Goal: Information Seeking & Learning: Learn about a topic

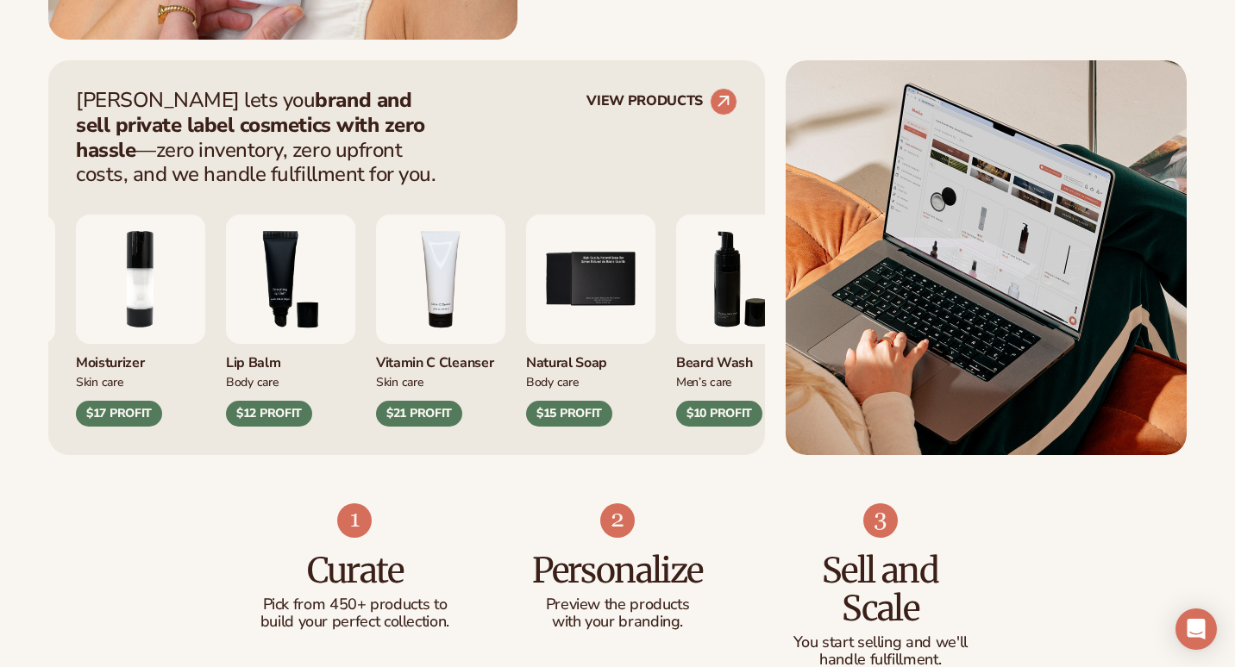
scroll to position [665, 0]
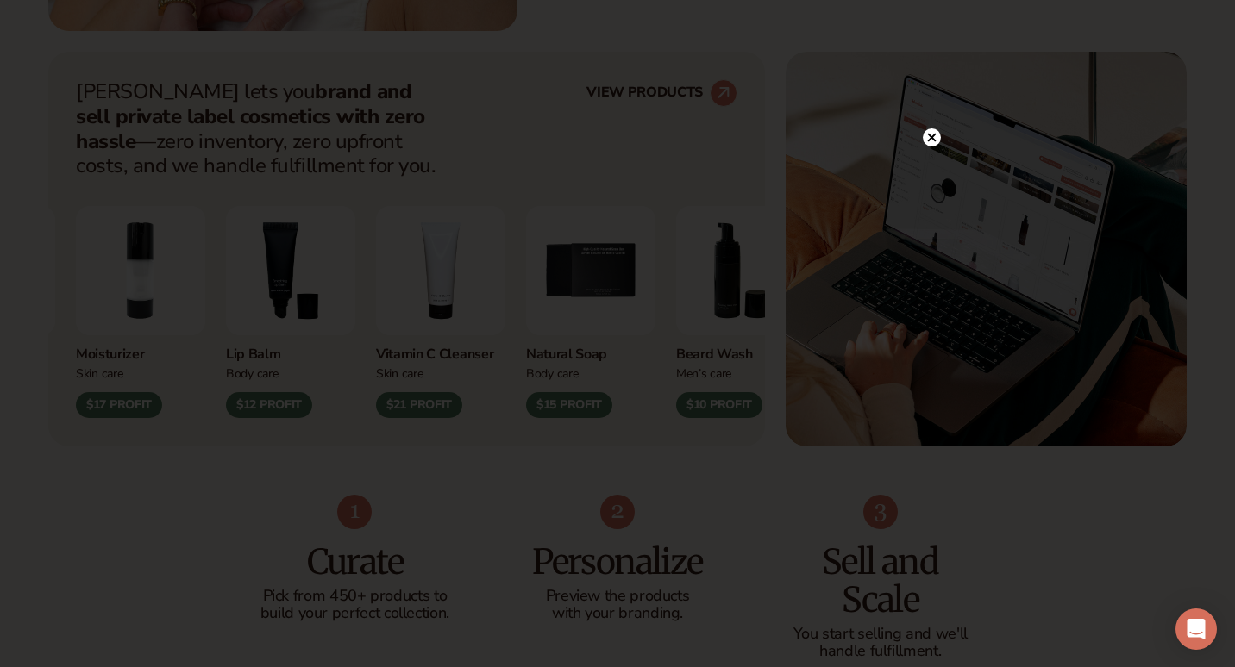
click at [930, 135] on icon at bounding box center [932, 137] width 9 height 9
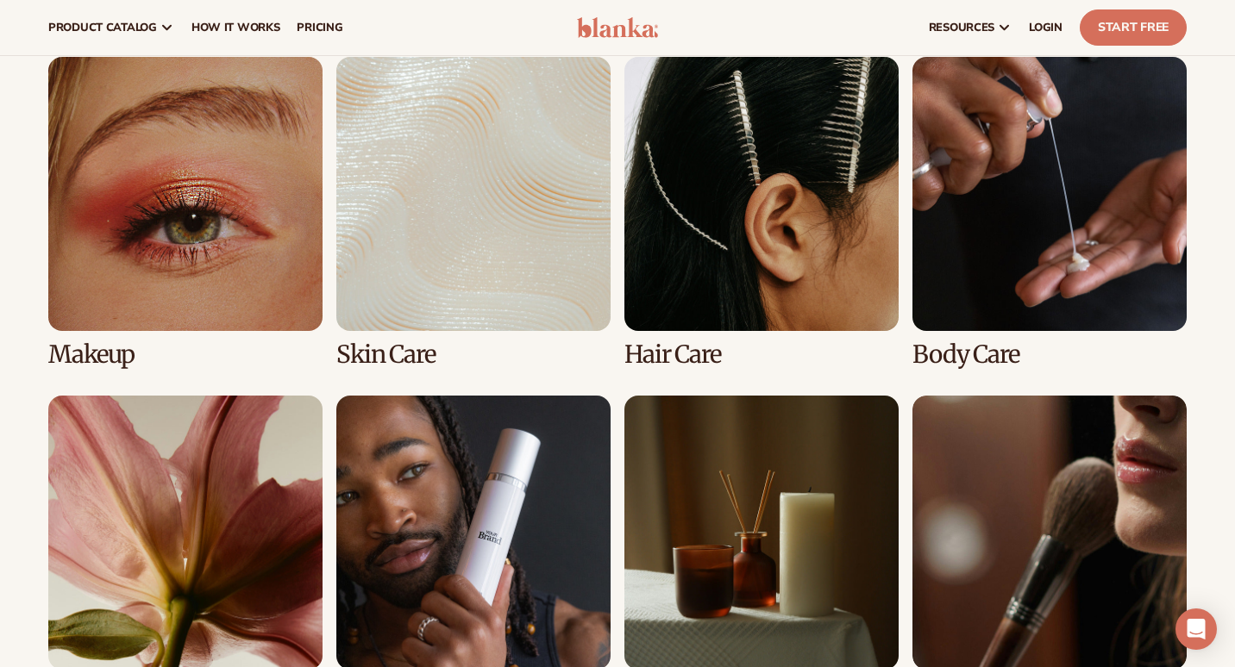
scroll to position [3298, 0]
click at [837, 169] on link "3 / 8" at bounding box center [761, 212] width 274 height 311
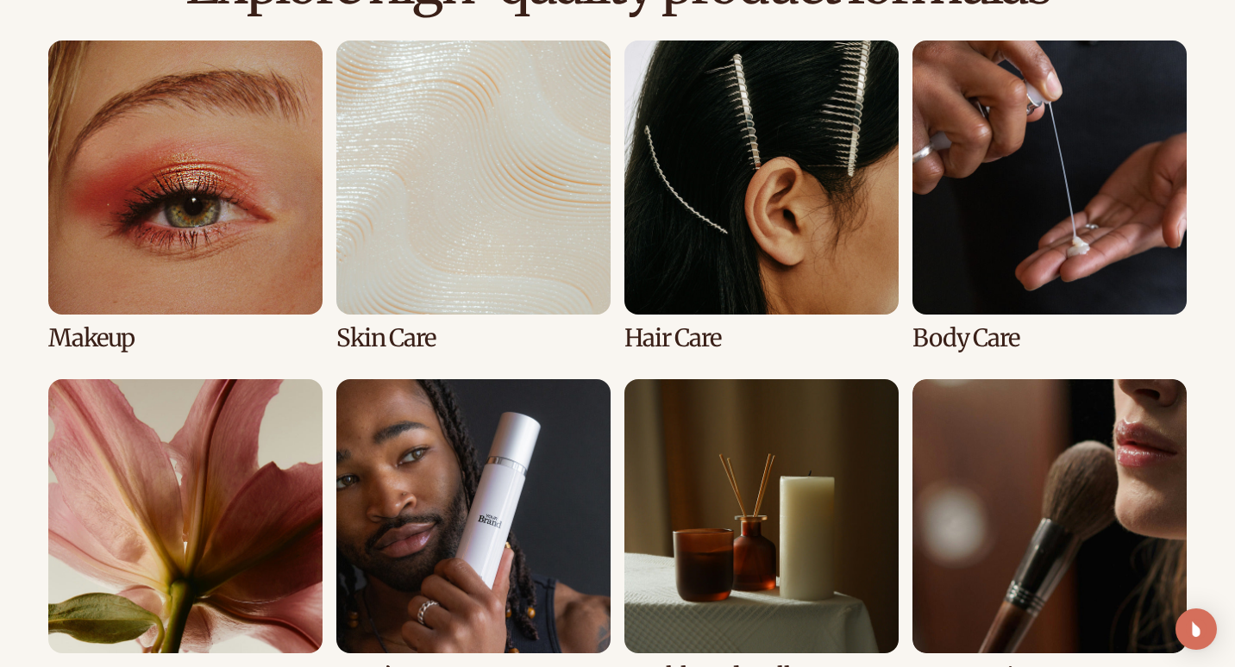
scroll to position [1254, 0]
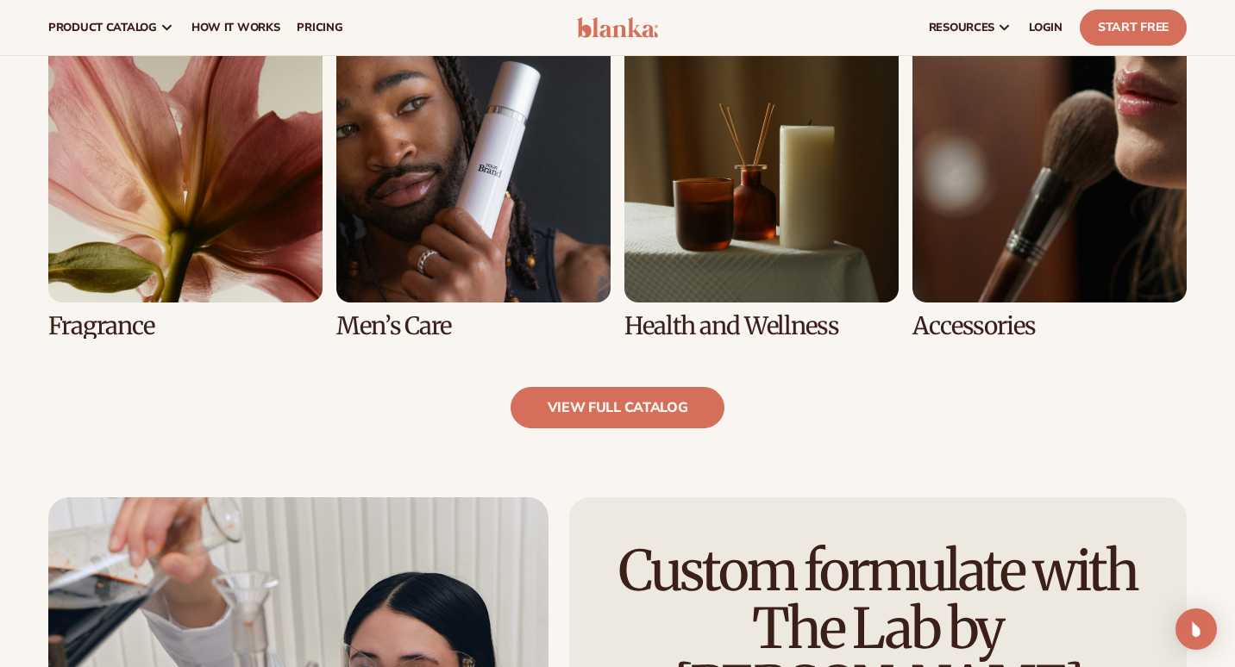
click at [987, 301] on link "8 / 8" at bounding box center [1049, 183] width 274 height 311
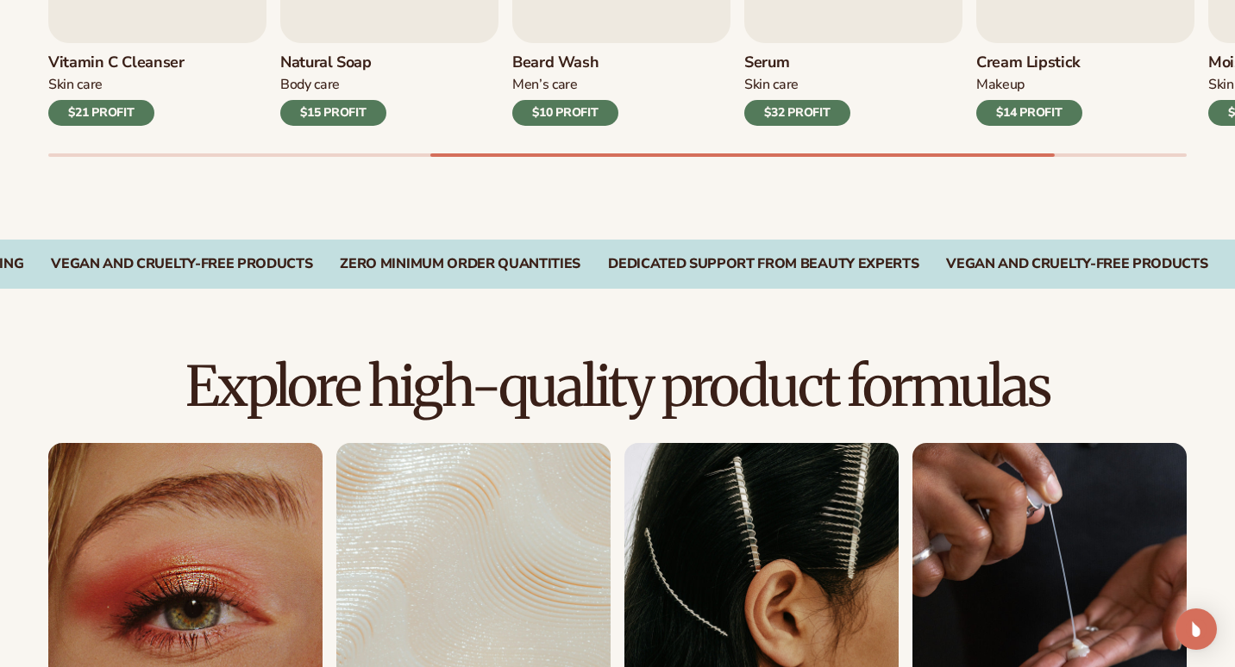
scroll to position [899, 1]
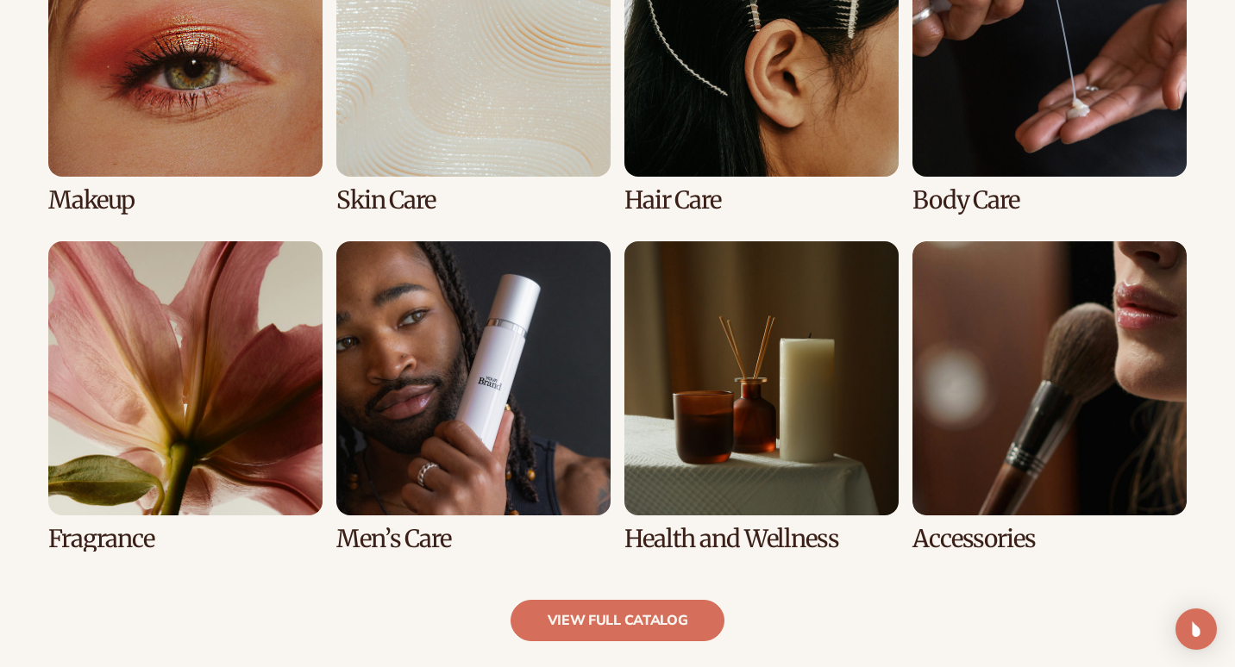
click at [719, 431] on link "7 / 8" at bounding box center [761, 396] width 274 height 311
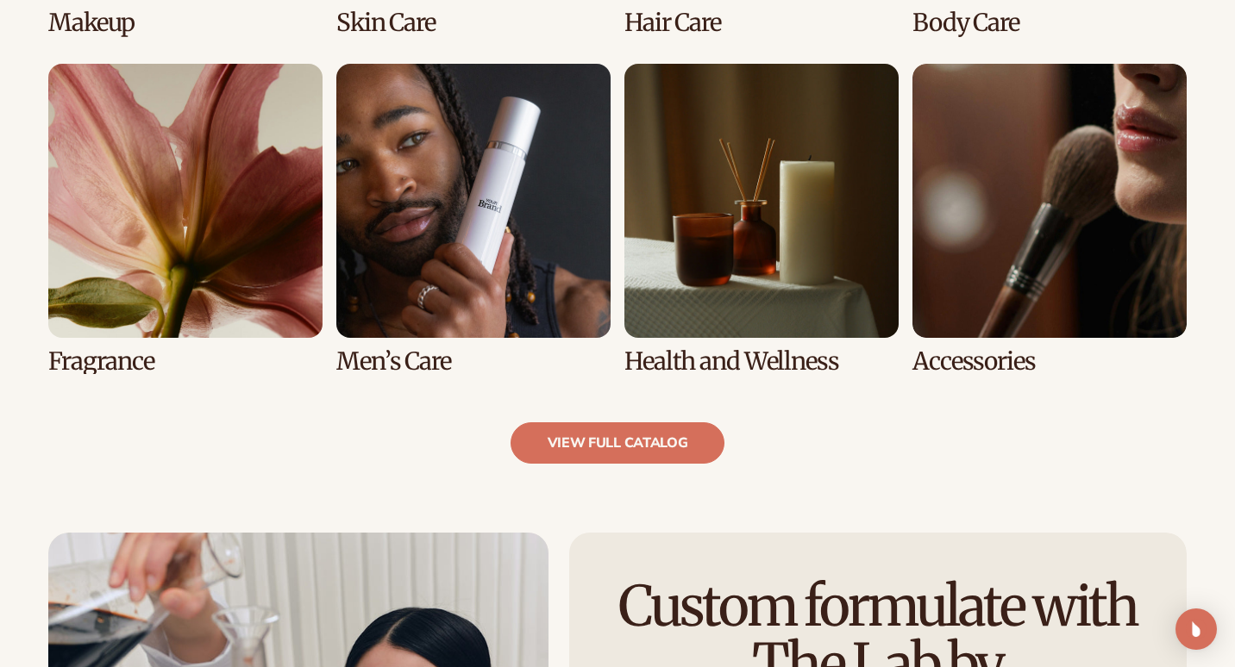
scroll to position [1574, 0]
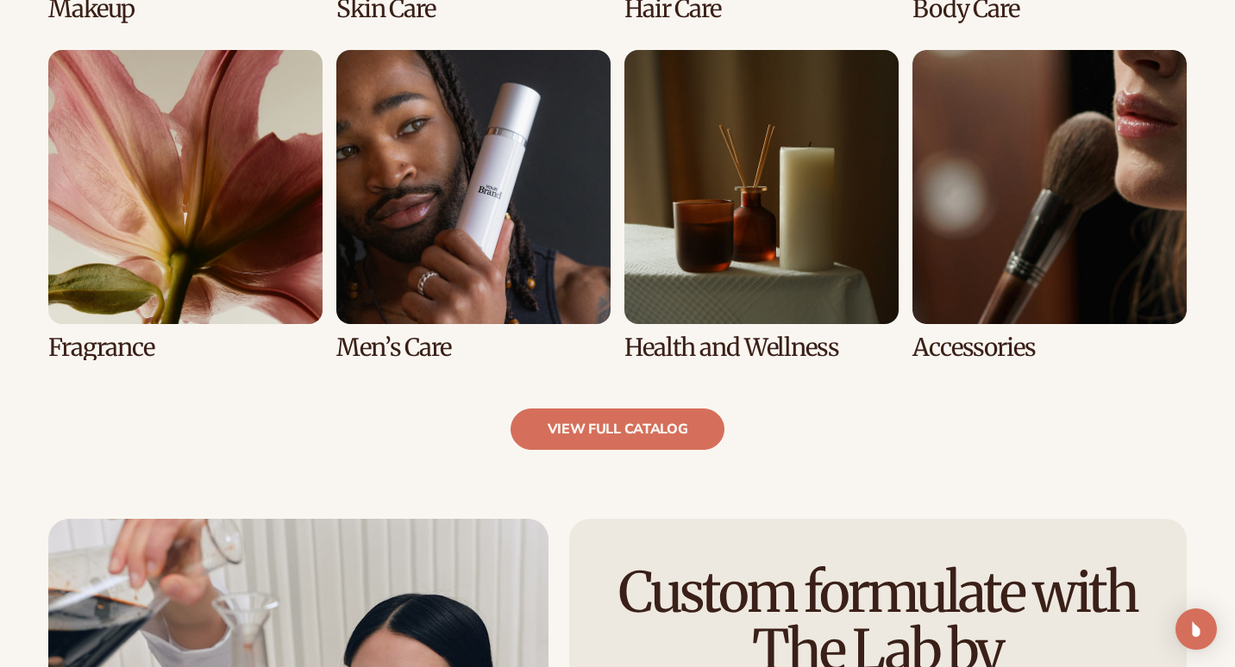
click at [199, 226] on link "5 / 8" at bounding box center [185, 205] width 274 height 311
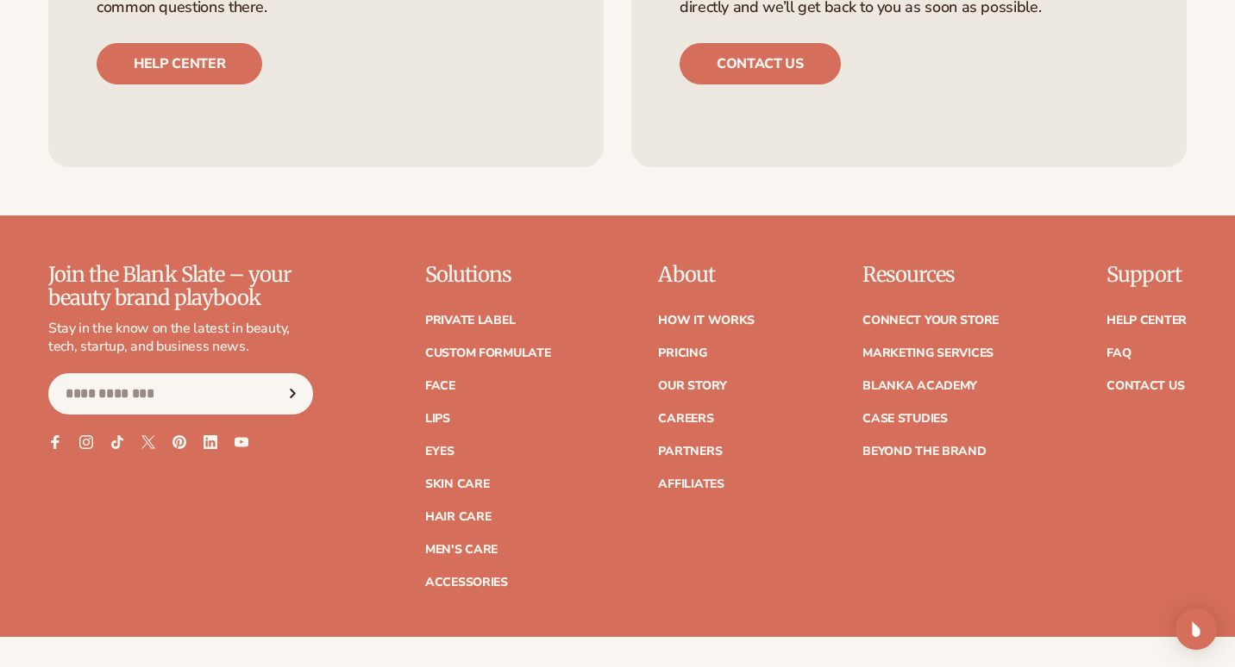
scroll to position [2943, 0]
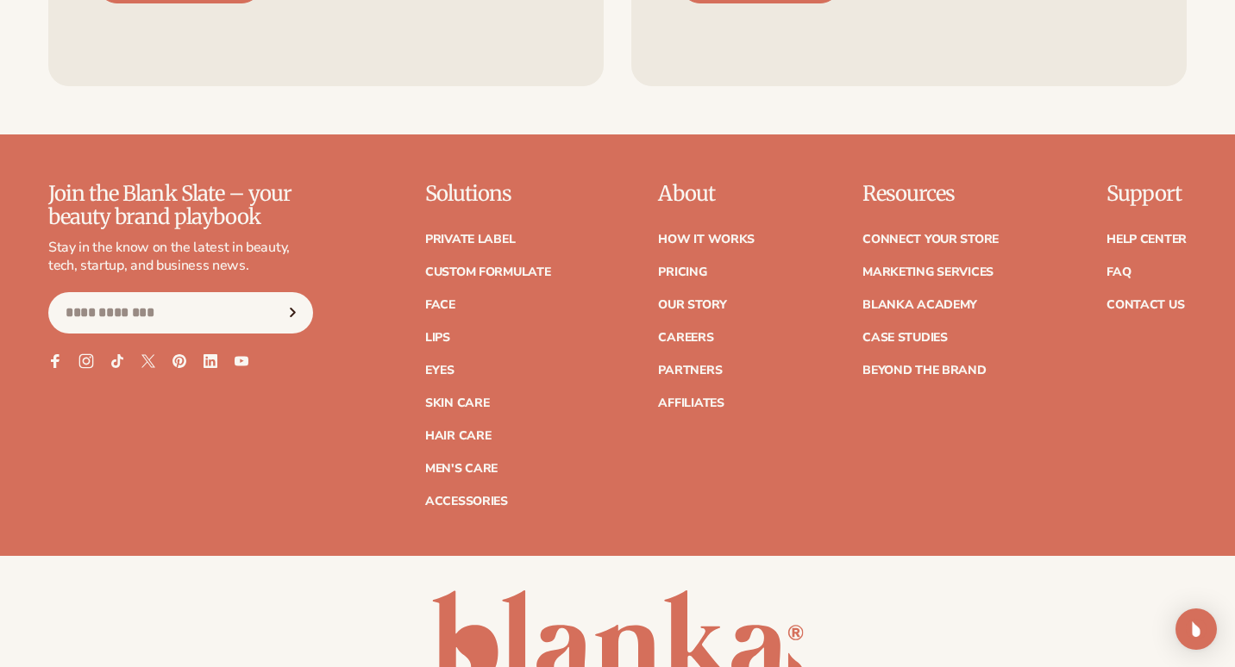
click at [83, 354] on icon at bounding box center [85, 361] width 15 height 15
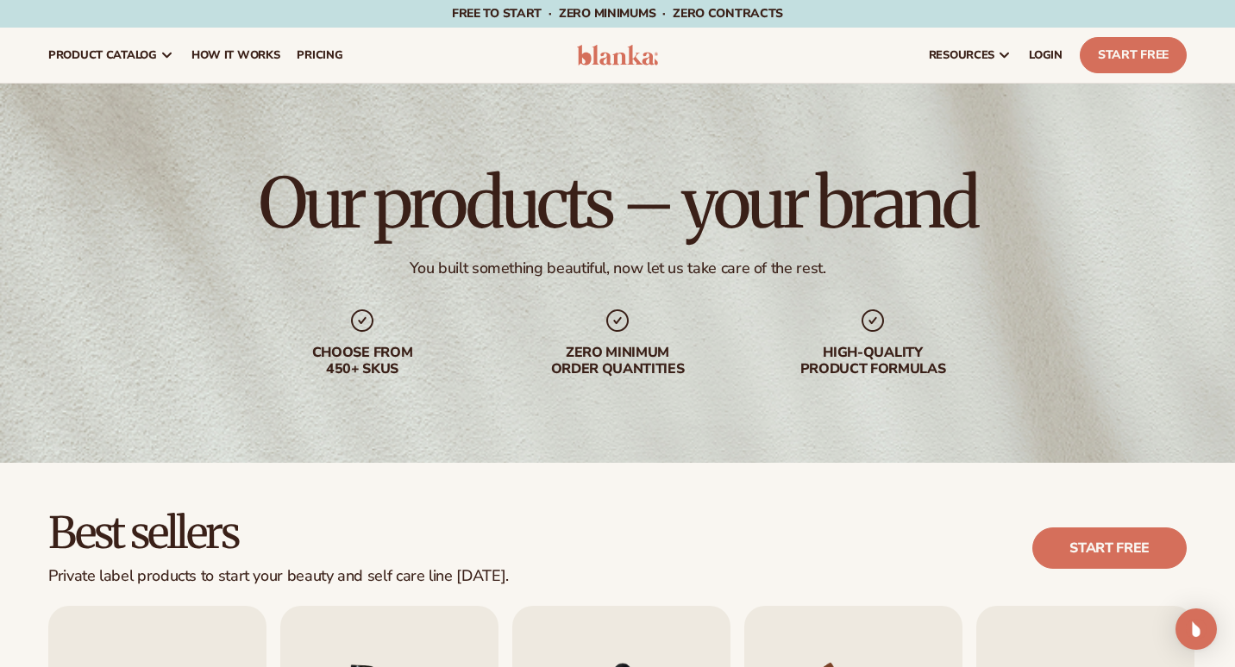
scroll to position [0, 0]
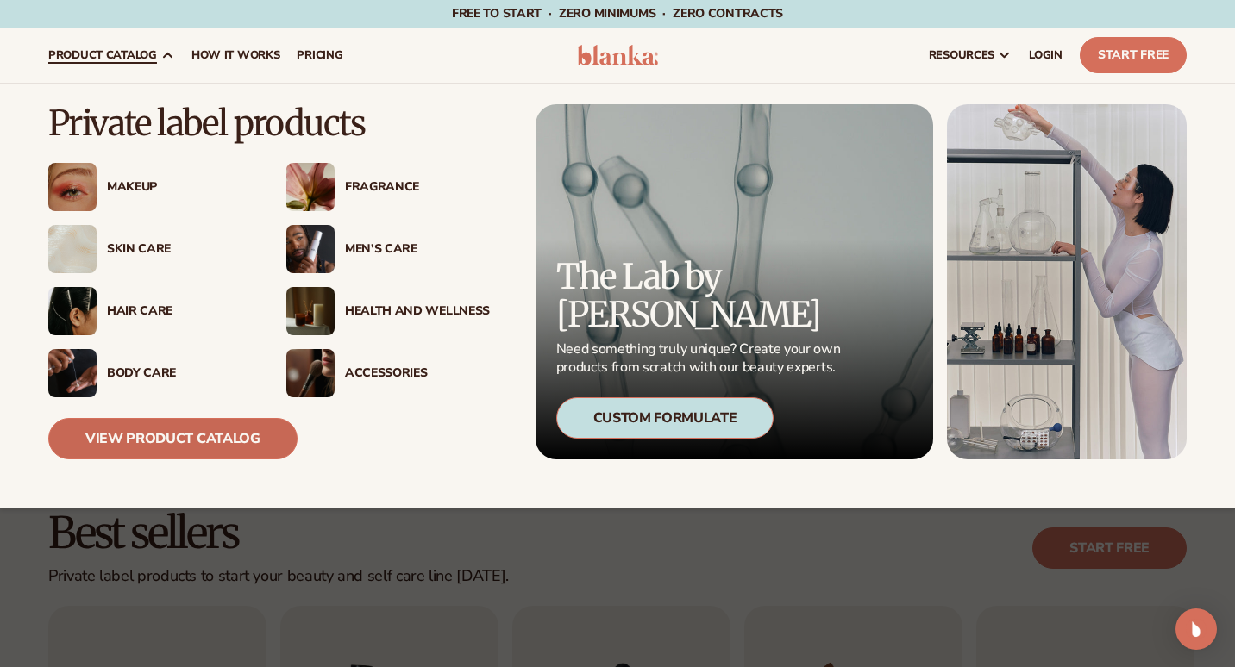
click at [231, 426] on link "View Product Catalog" at bounding box center [172, 438] width 249 height 41
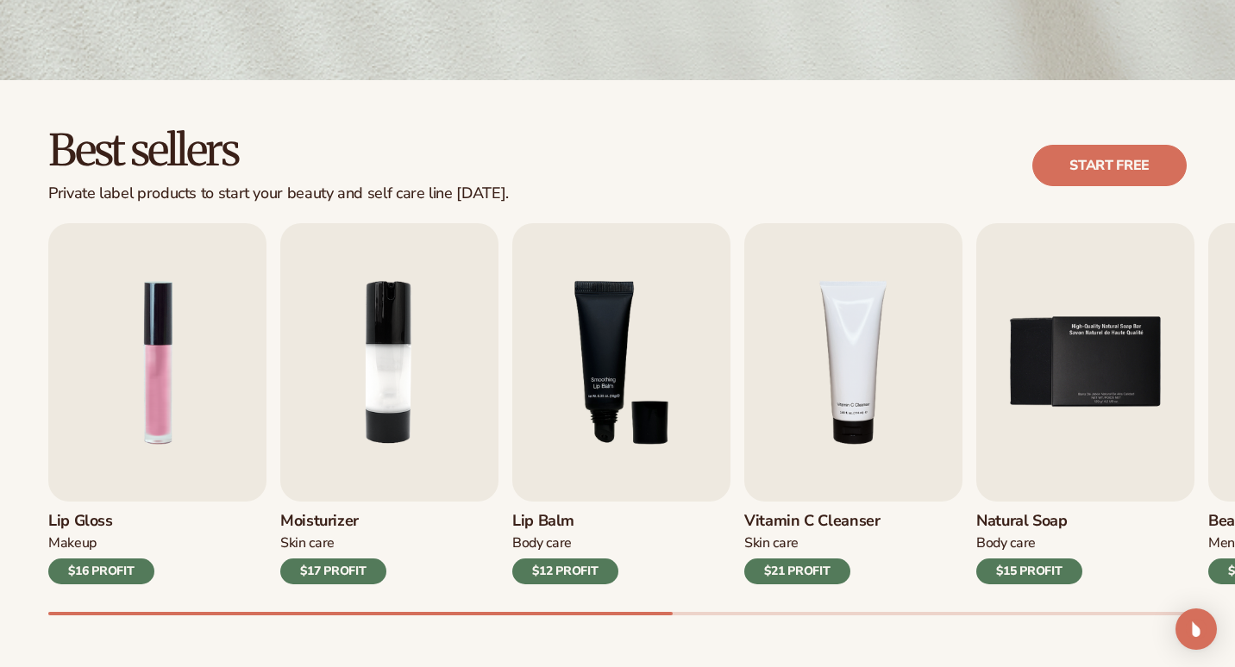
scroll to position [405, 0]
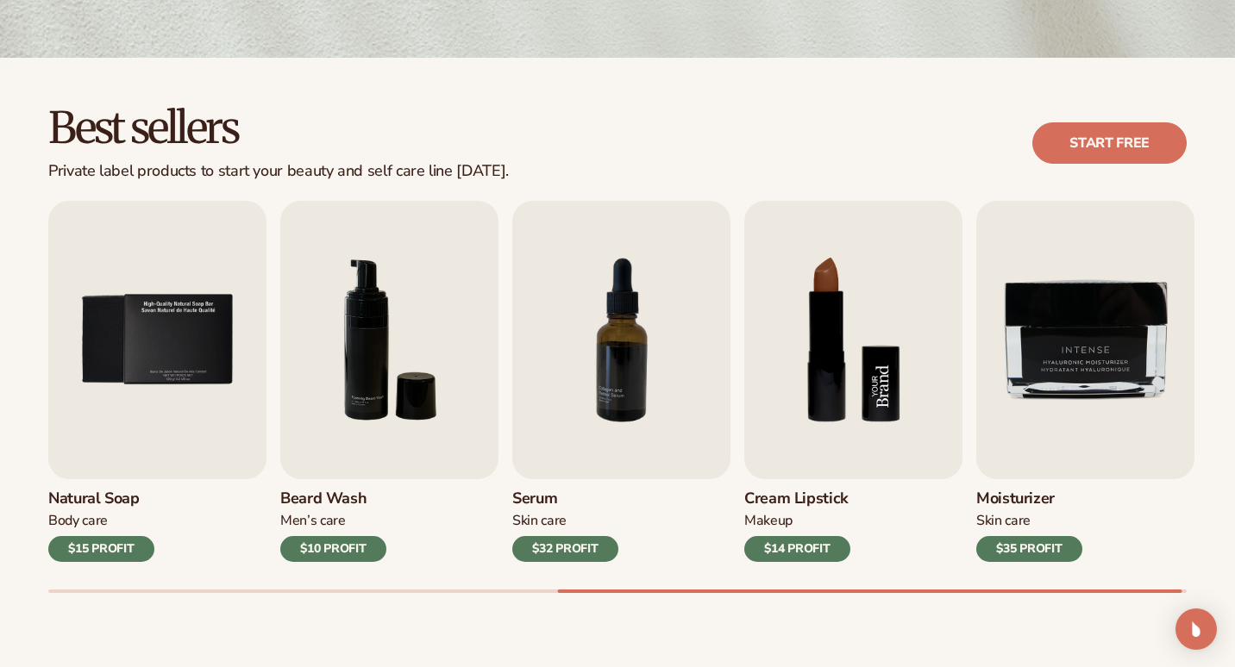
click at [867, 400] on img "8 / 9" at bounding box center [853, 340] width 218 height 279
click at [814, 498] on h3 "Cream Lipstick" at bounding box center [797, 499] width 106 height 19
click at [855, 329] on img "8 / 9" at bounding box center [853, 340] width 218 height 279
click at [806, 491] on h3 "Cream Lipstick" at bounding box center [797, 499] width 106 height 19
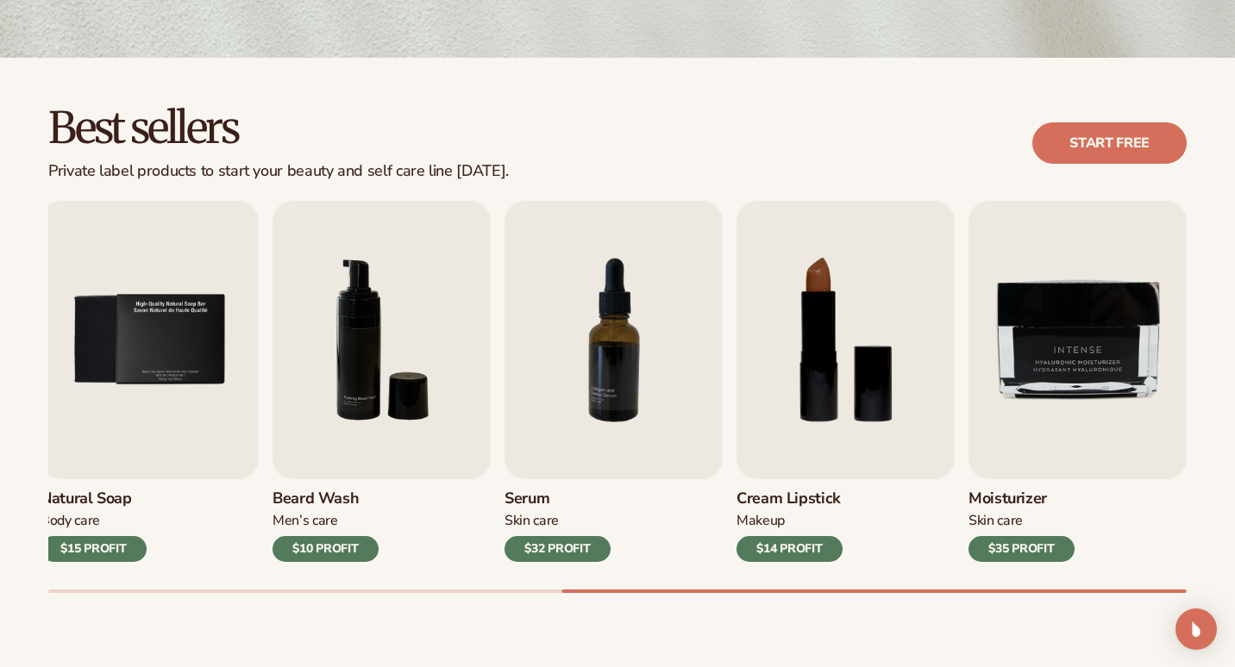
click at [802, 540] on div "$14 PROFIT" at bounding box center [789, 549] width 106 height 26
click at [768, 473] on img "8 / 9" at bounding box center [845, 340] width 218 height 279
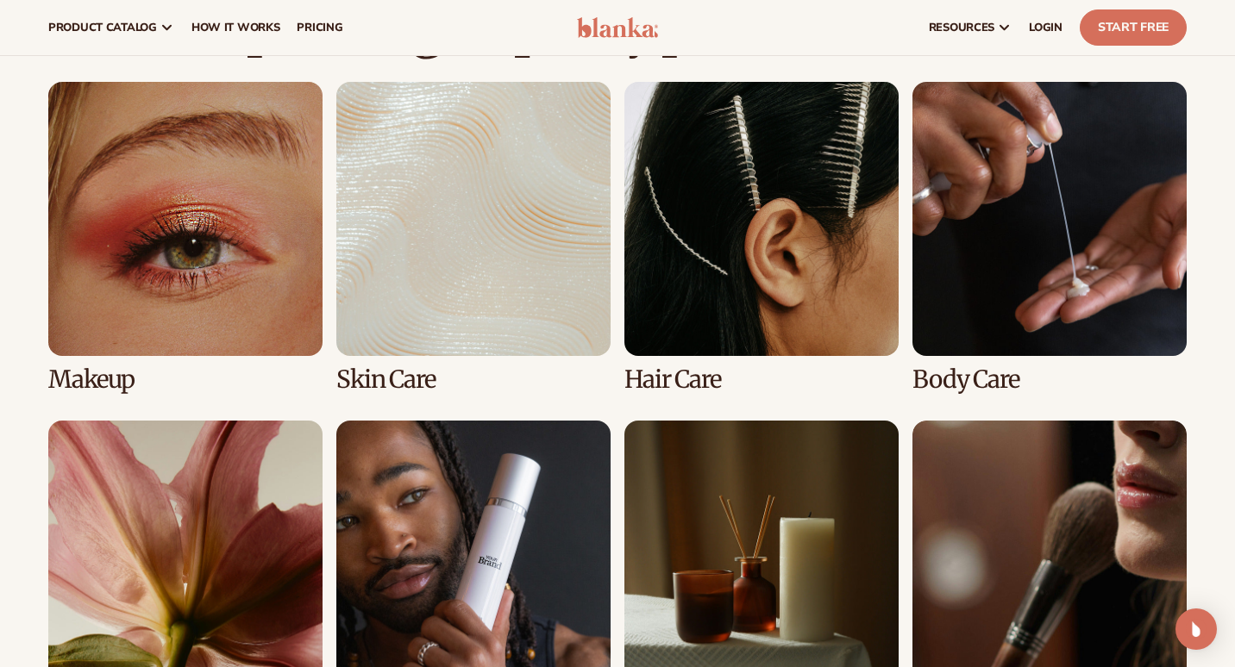
scroll to position [1181, 0]
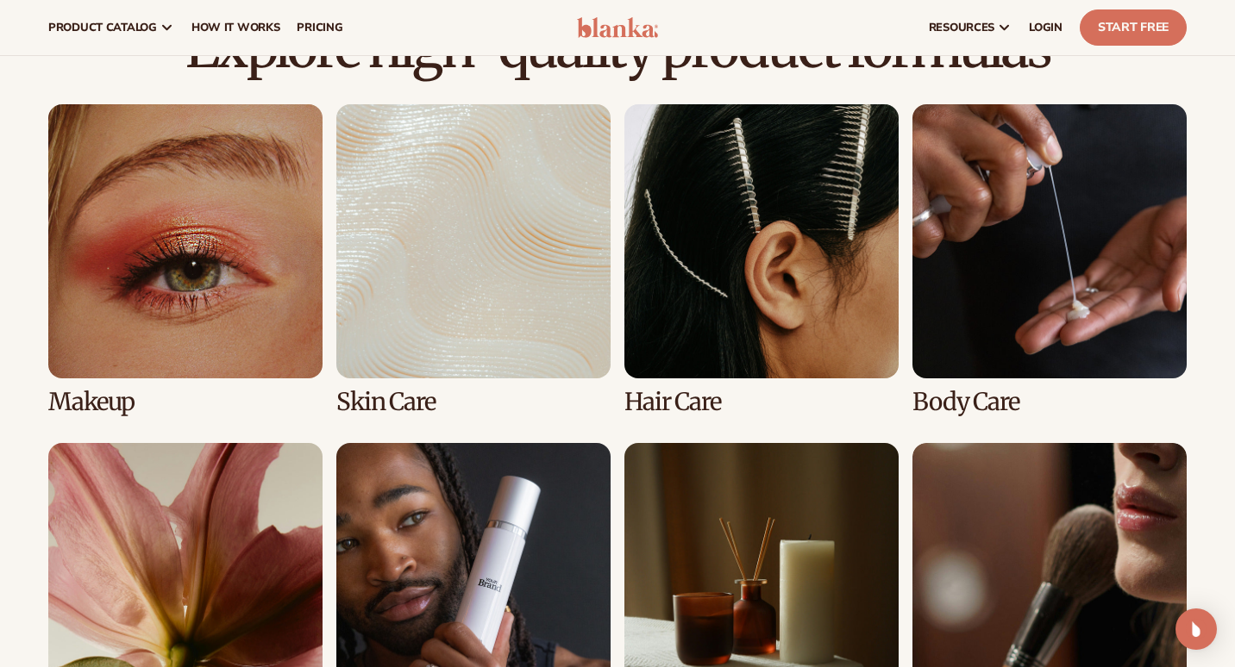
click at [464, 310] on link "2 / 8" at bounding box center [473, 259] width 274 height 311
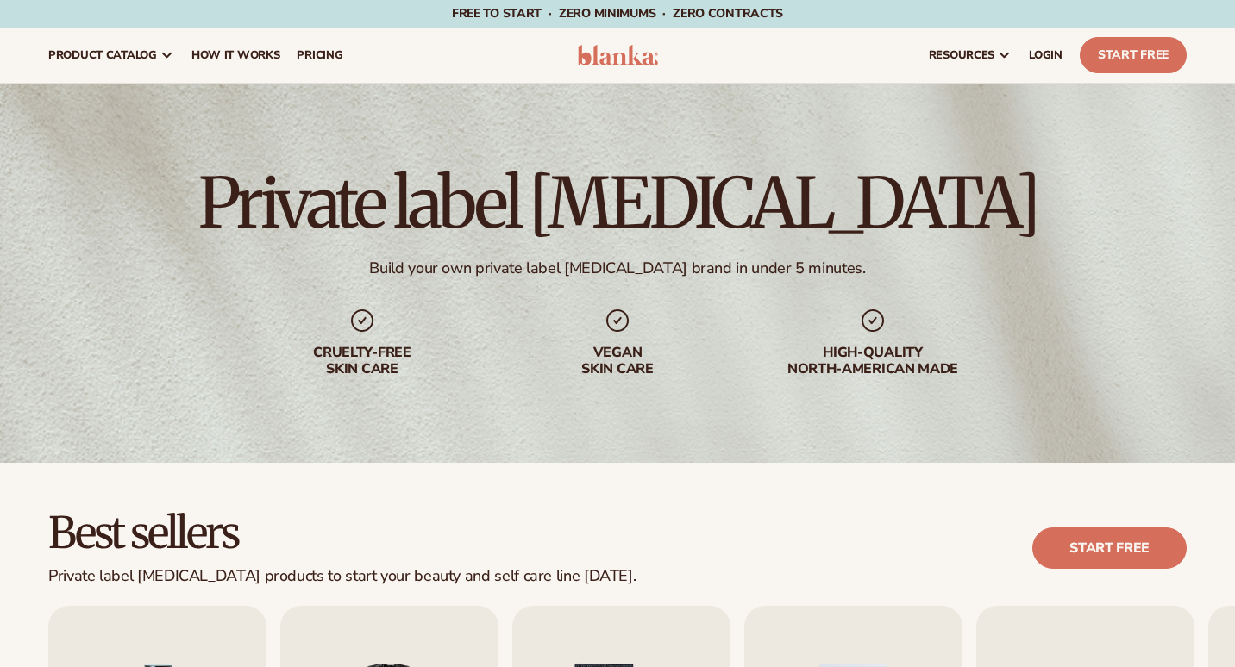
scroll to position [204, 0]
